Goal: Book appointment/travel/reservation

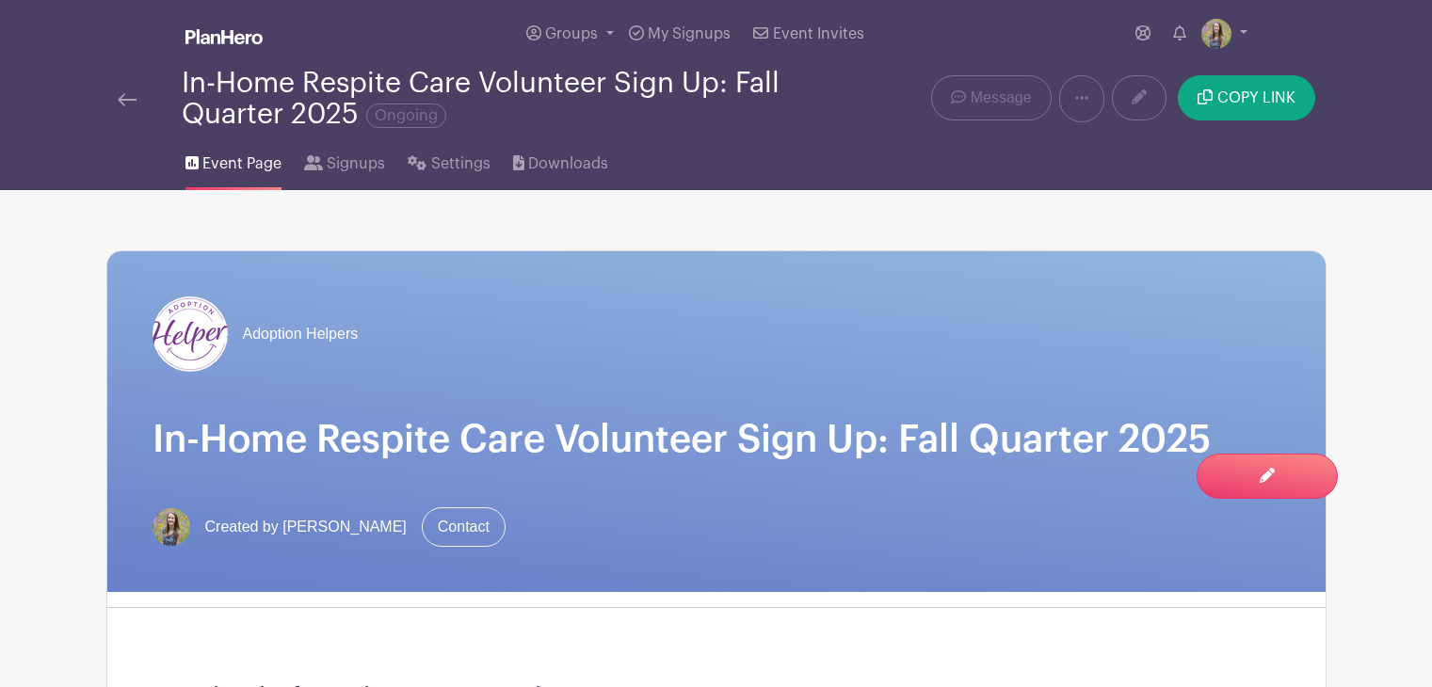
scroll to position [1130, 0]
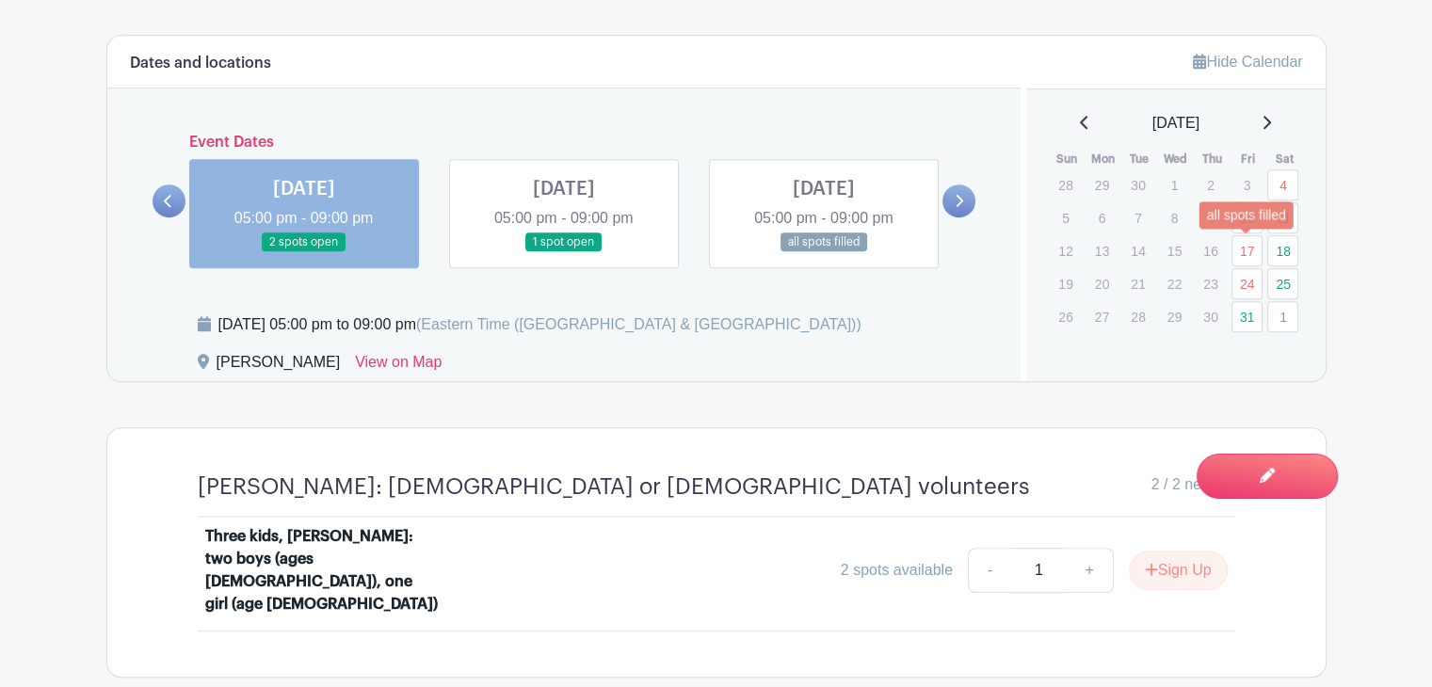
click at [1249, 250] on link "17" at bounding box center [1247, 250] width 31 height 31
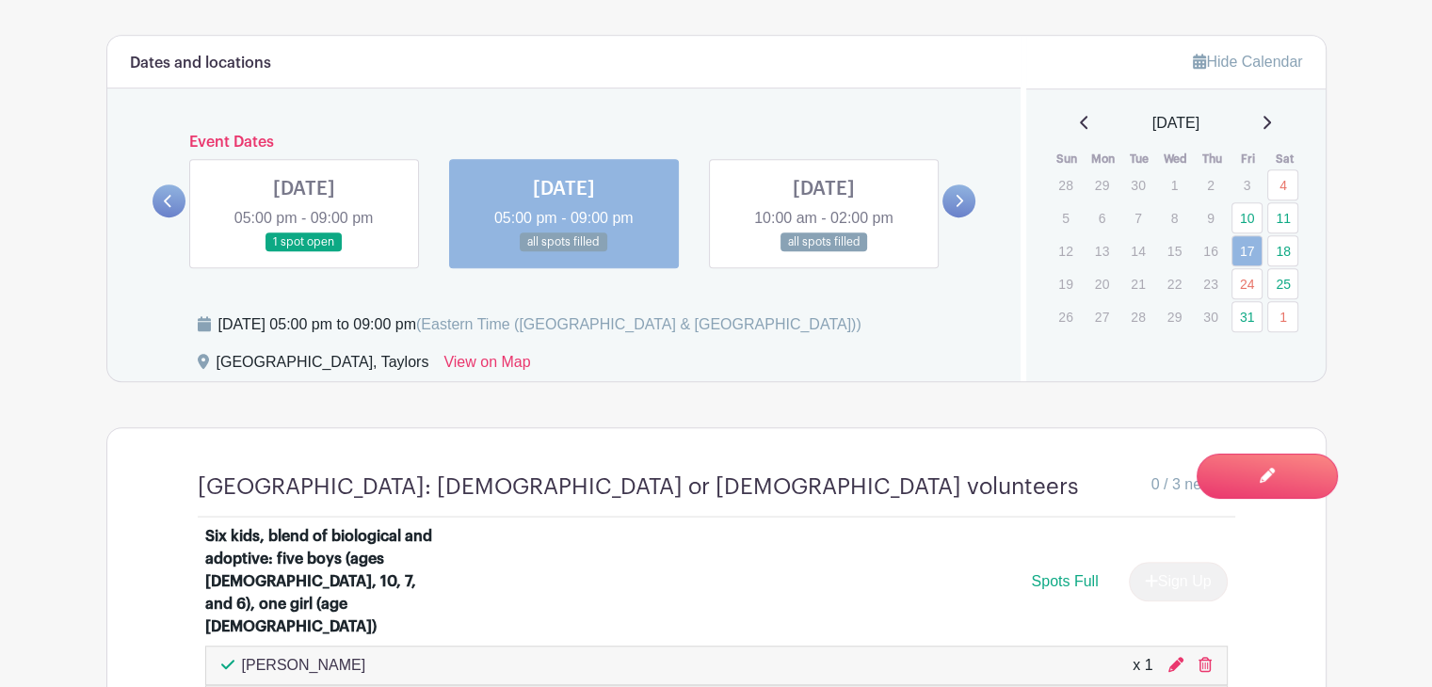
click at [824, 252] on link at bounding box center [824, 252] width 0 height 0
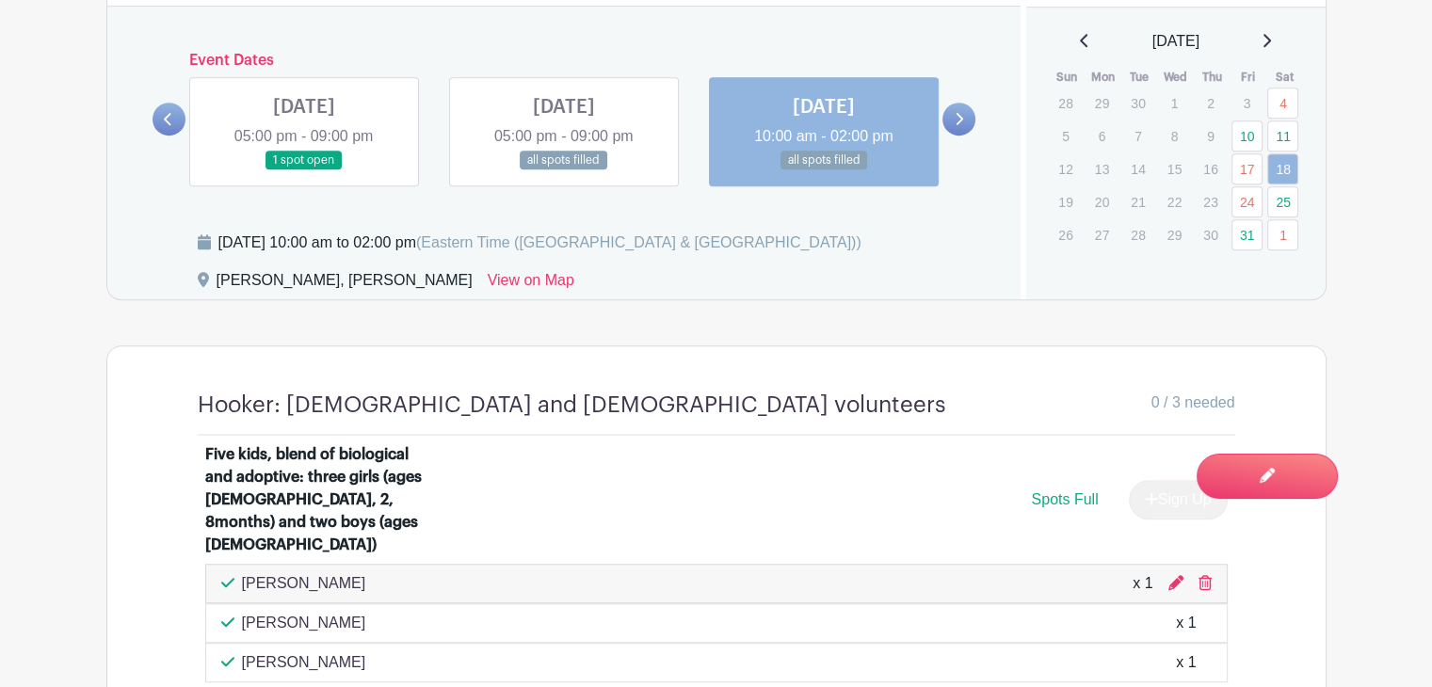
scroll to position [1213, 0]
click at [949, 119] on link at bounding box center [959, 118] width 33 height 33
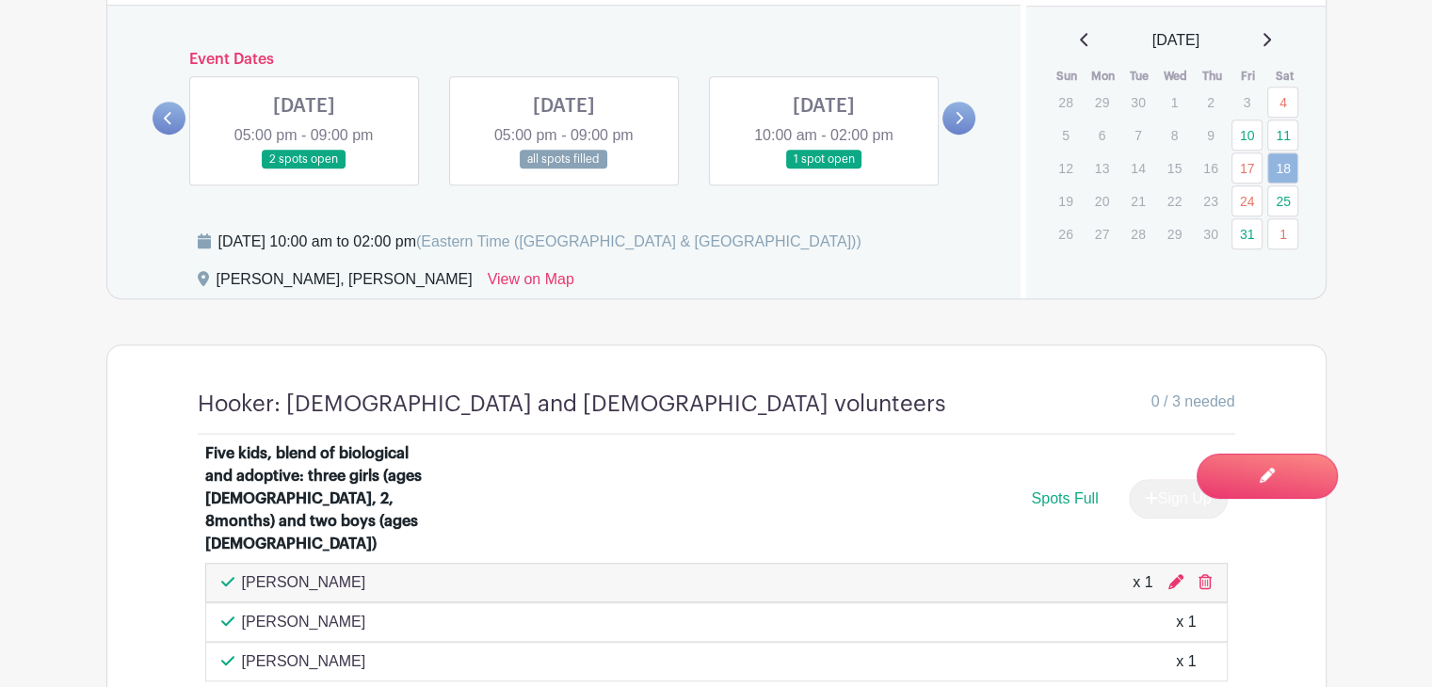
click at [304, 170] on link at bounding box center [304, 170] width 0 height 0
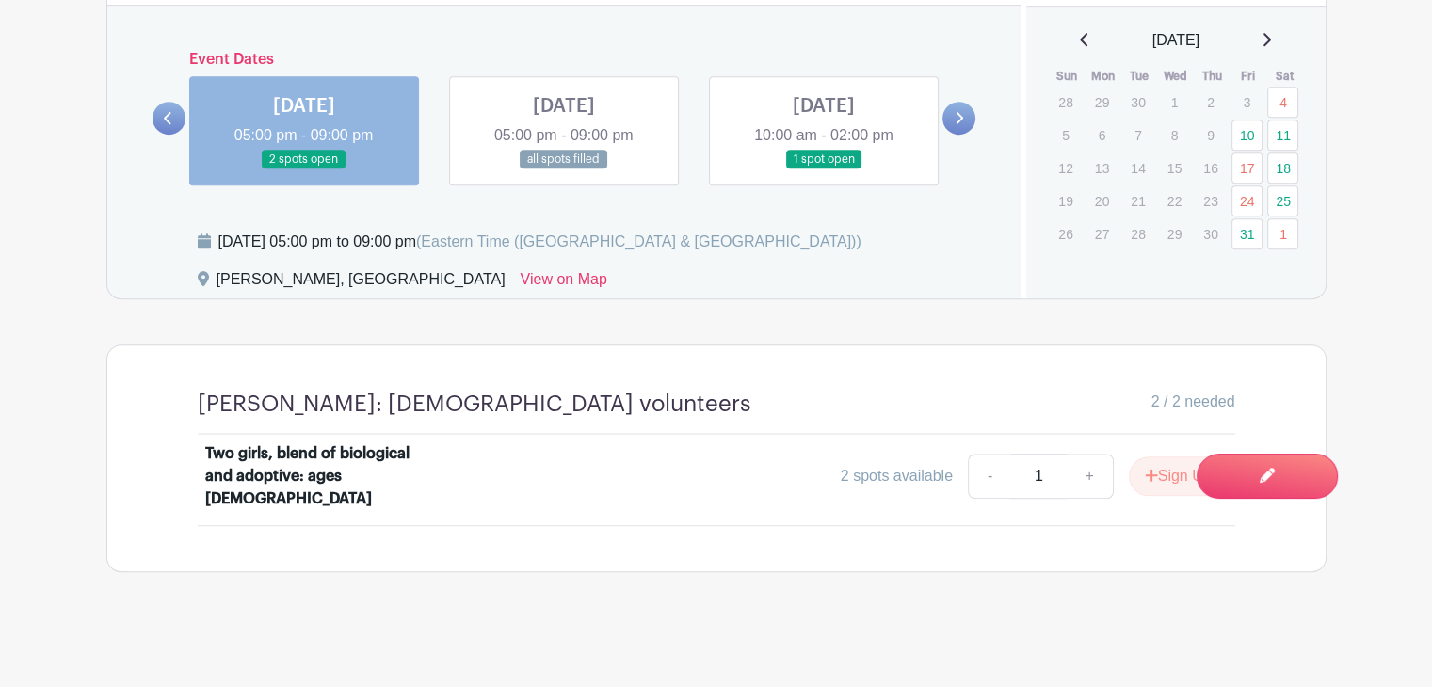
scroll to position [1192, 0]
